Goal: Task Accomplishment & Management: Use online tool/utility

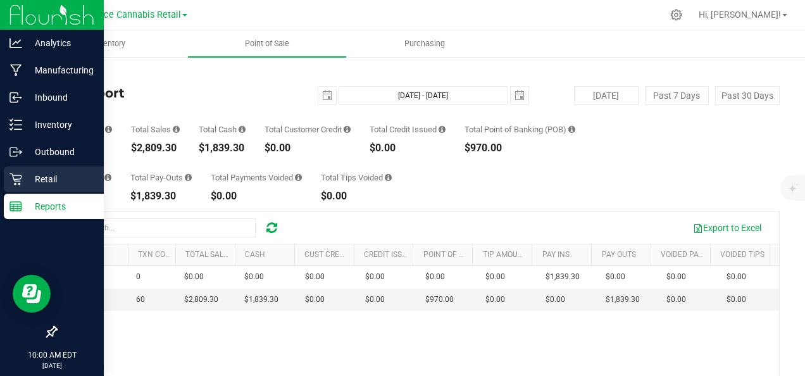
click at [35, 177] on p "Retail" at bounding box center [60, 179] width 76 height 15
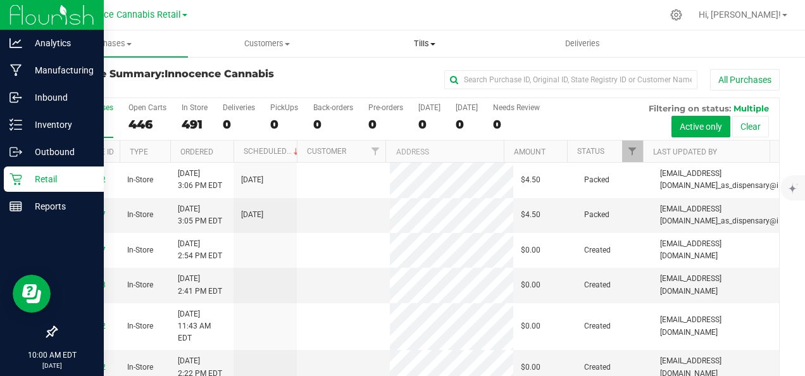
click at [432, 49] on span "Tills" at bounding box center [425, 43] width 156 height 11
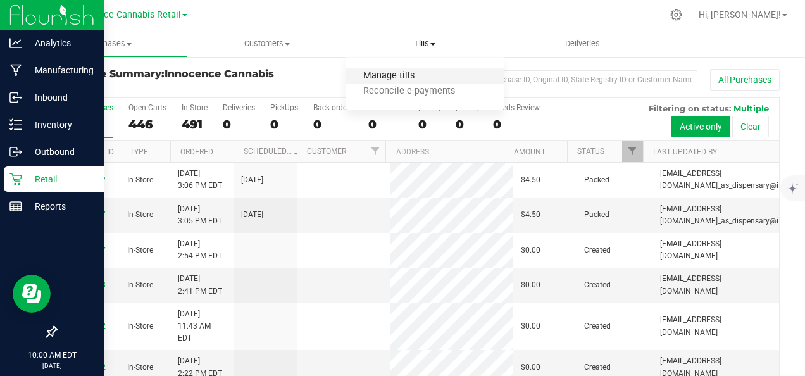
click at [413, 72] on span "Manage tills" at bounding box center [388, 76] width 85 height 11
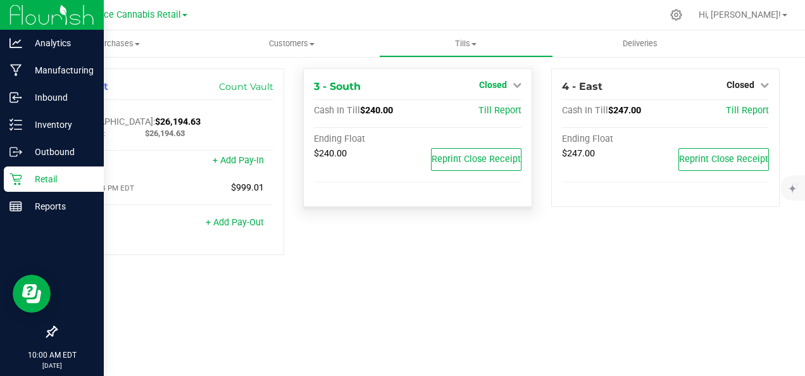
click at [517, 83] on icon at bounding box center [517, 84] width 9 height 9
click at [498, 111] on link "Open Till" at bounding box center [493, 111] width 34 height 10
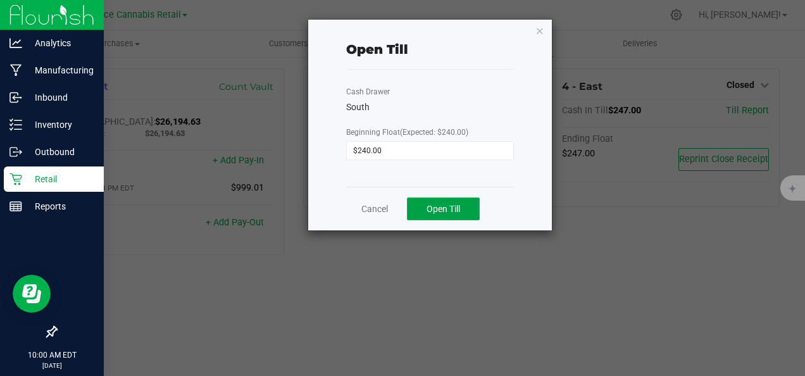
click at [425, 217] on button "Open Till" at bounding box center [443, 208] width 73 height 23
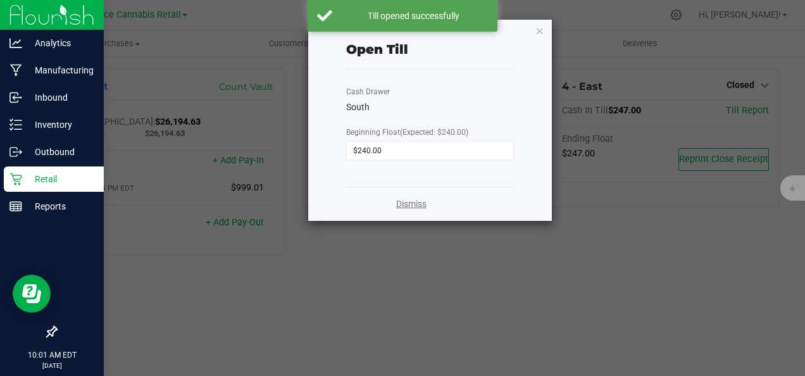
click at [415, 204] on link "Dismiss" at bounding box center [411, 203] width 30 height 13
